Goal: Check status: Check status

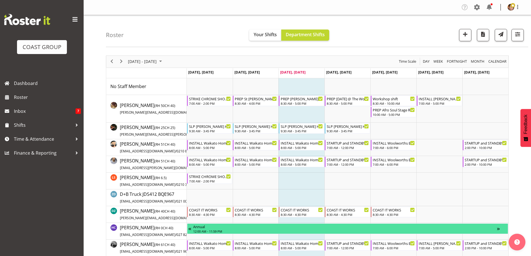
scroll to position [900, 0]
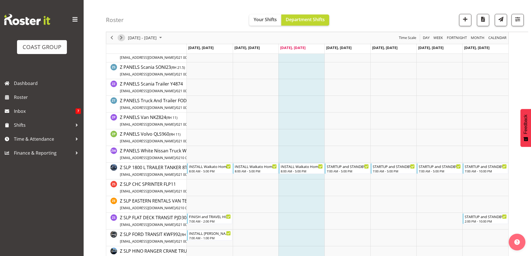
click at [121, 38] on span "Next" at bounding box center [121, 38] width 7 height 7
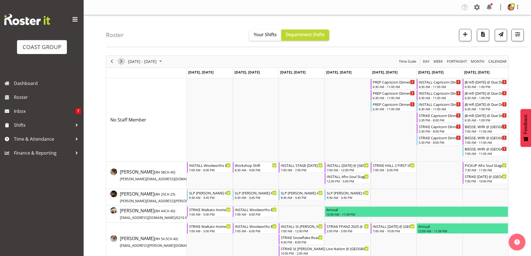
click at [123, 60] on span "Next" at bounding box center [121, 61] width 7 height 7
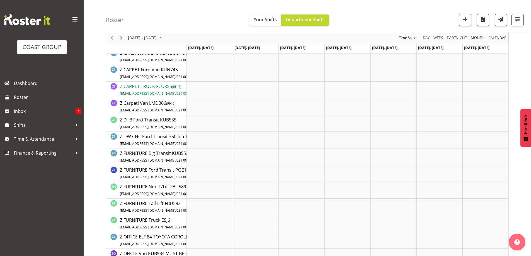
scroll to position [836, 0]
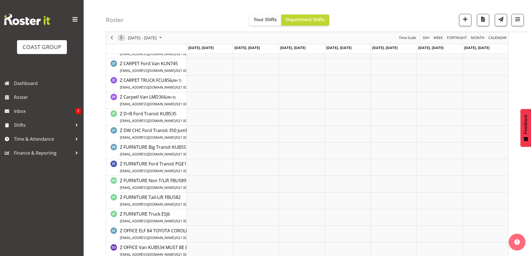
click at [120, 38] on span "Next" at bounding box center [121, 38] width 7 height 7
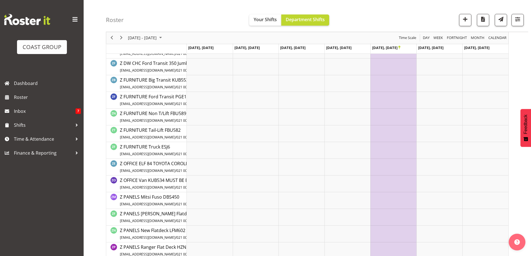
scroll to position [1033, 0]
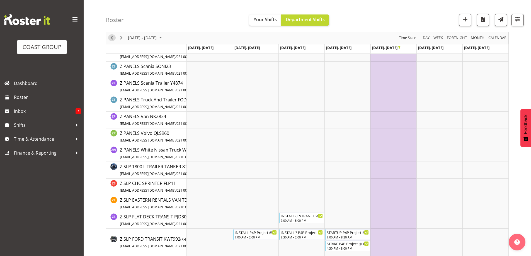
click at [111, 38] on span "Previous" at bounding box center [111, 38] width 7 height 7
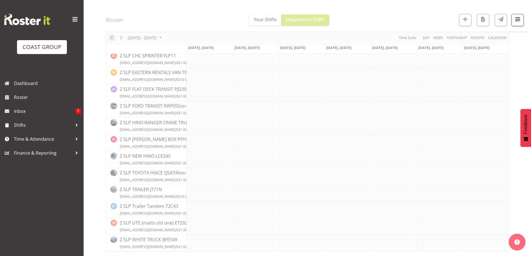
scroll to position [963, 0]
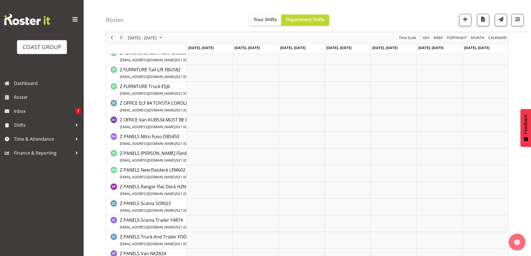
scroll to position [1228, 0]
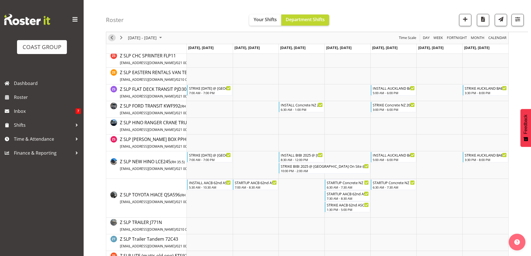
click at [111, 38] on span "Previous" at bounding box center [111, 38] width 7 height 7
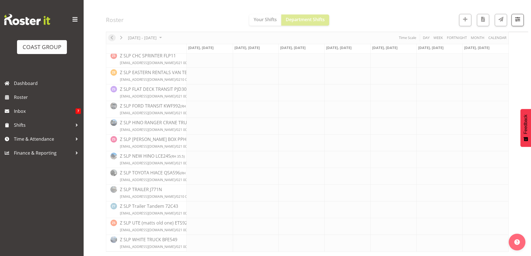
scroll to position [963, 0]
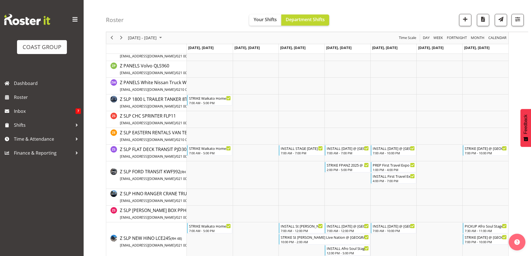
scroll to position [1149, 0]
